Goal: Task Accomplishment & Management: Complete application form

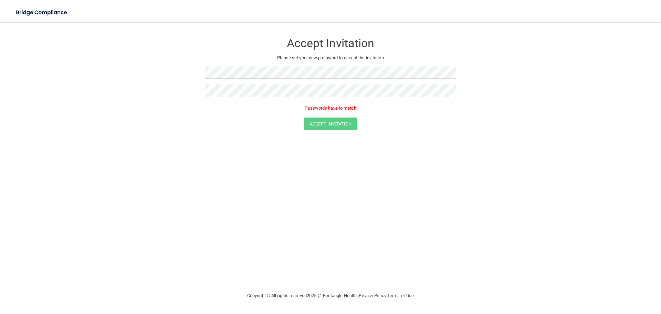
click at [196, 69] on form "Accept Invitation Please set your new password to accept the invitation Passwor…" at bounding box center [331, 84] width 634 height 110
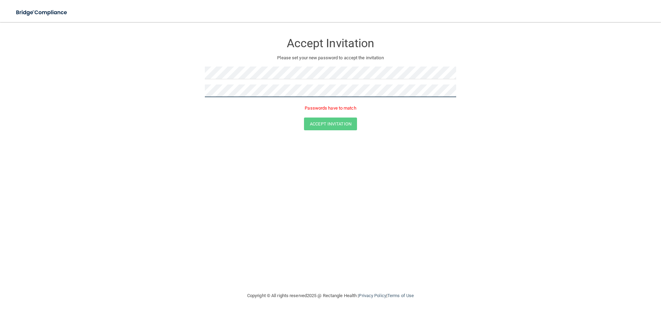
click at [173, 94] on form "Accept Invitation Please set your new password to accept the invitation Passwor…" at bounding box center [331, 84] width 634 height 110
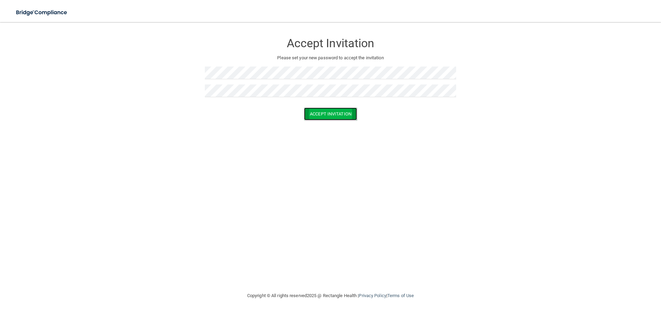
click at [315, 113] on button "Accept Invitation" at bounding box center [330, 113] width 53 height 13
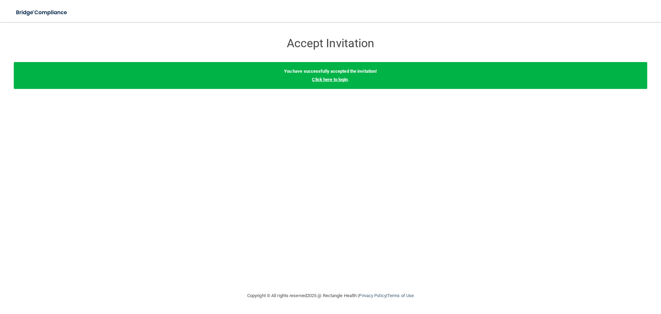
click at [336, 81] on link "Click here to login" at bounding box center [330, 79] width 36 height 5
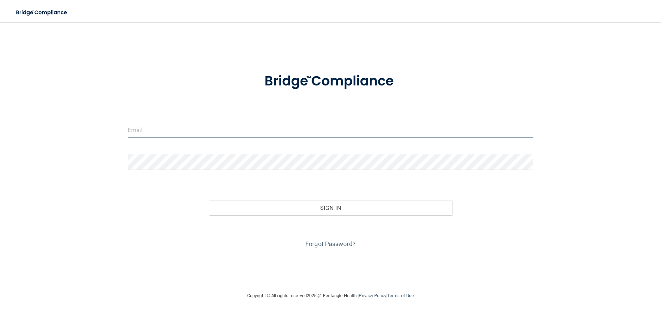
click at [141, 134] on input "email" at bounding box center [331, 129] width 406 height 15
type input "[EMAIL_ADDRESS][DOMAIN_NAME]"
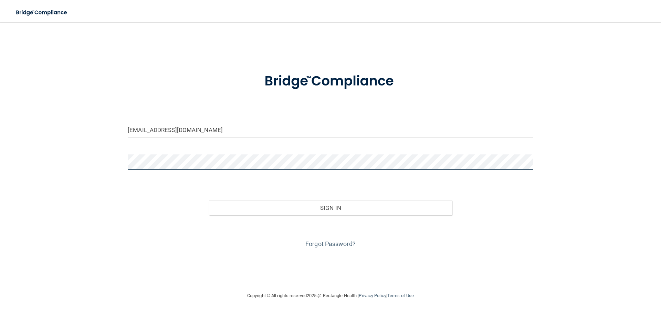
click at [209, 200] on button "Sign In" at bounding box center [330, 207] width 243 height 15
